Goal: Obtain resource: Download file/media

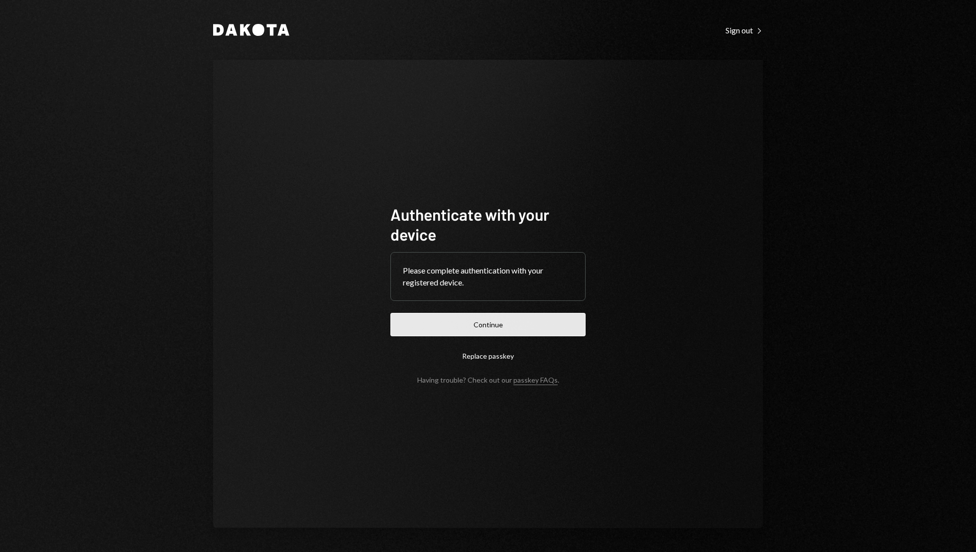
click at [466, 321] on button "Continue" at bounding box center [487, 324] width 195 height 23
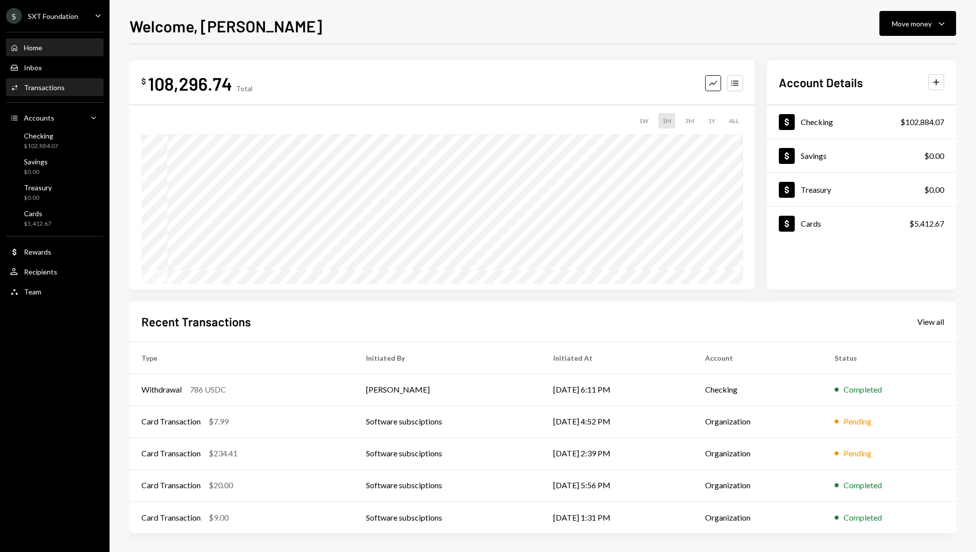
click at [48, 90] on div "Transactions" at bounding box center [44, 87] width 41 height 8
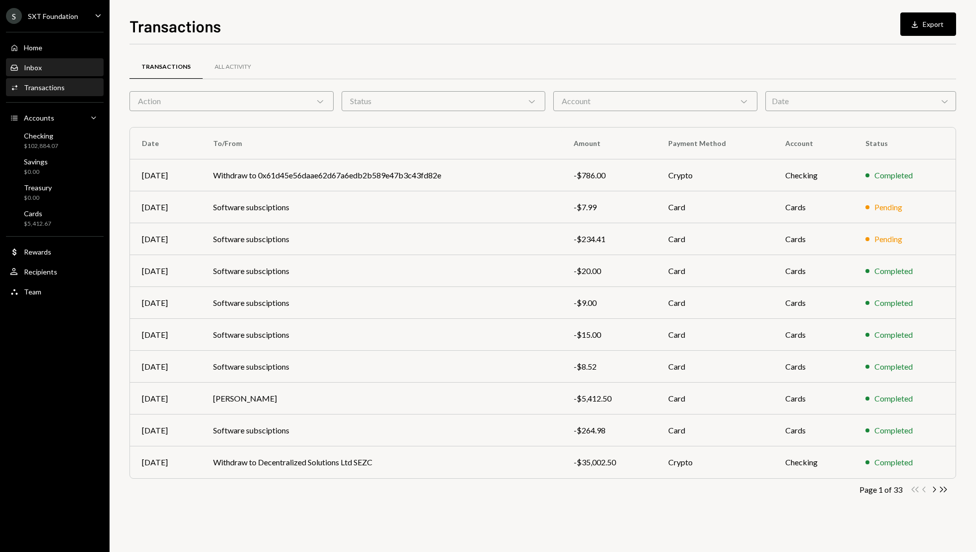
click at [40, 65] on div "Inbox" at bounding box center [33, 67] width 18 height 8
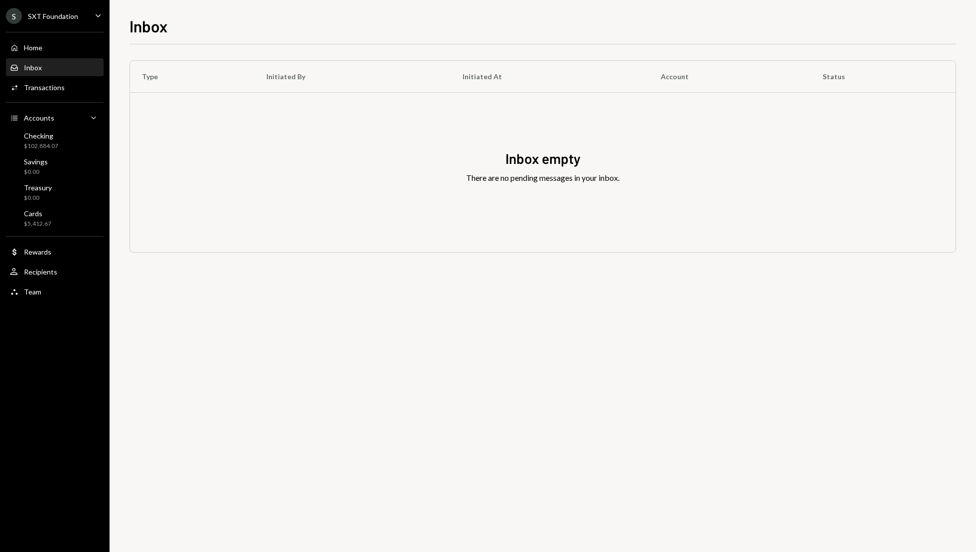
click at [93, 15] on icon "Caret Down" at bounding box center [98, 15] width 11 height 11
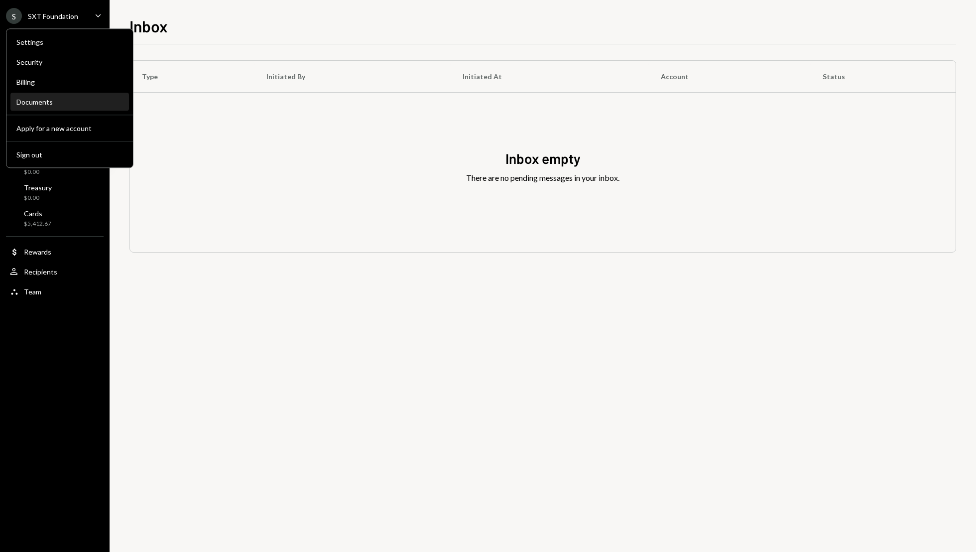
click at [48, 96] on div "Documents" at bounding box center [69, 102] width 107 height 17
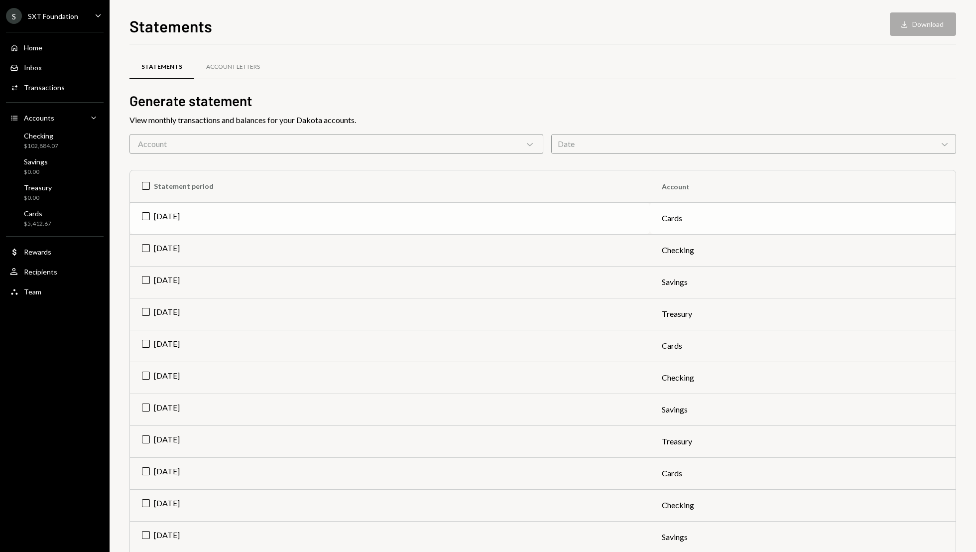
click at [146, 217] on td "[DATE]" at bounding box center [390, 218] width 520 height 32
click at [143, 346] on td "[DATE]" at bounding box center [390, 346] width 520 height 32
click at [146, 473] on td "[DATE]" at bounding box center [390, 473] width 520 height 32
click at [904, 29] on button "Download Download (3)" at bounding box center [918, 23] width 76 height 23
